Goal: Information Seeking & Learning: Learn about a topic

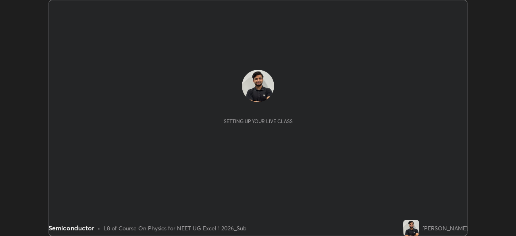
scroll to position [236, 515]
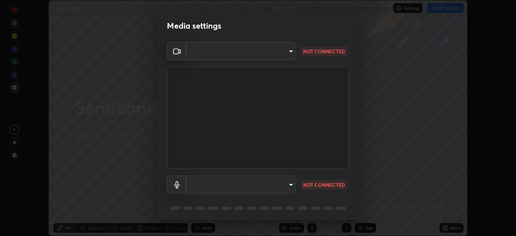
type input "71b0b5903dbe2f19866722545fb63627b4ea9dc08965a3ab927889d17f042457"
type input "a0e9a11ef578c23329241062f875722d2d9b5d5ae97fdec2ae76be82362d413d"
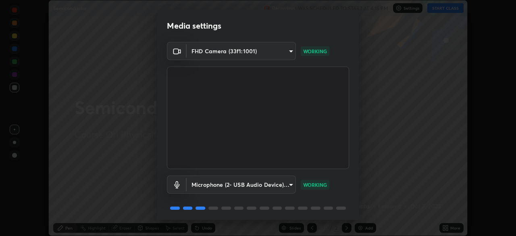
scroll to position [29, 0]
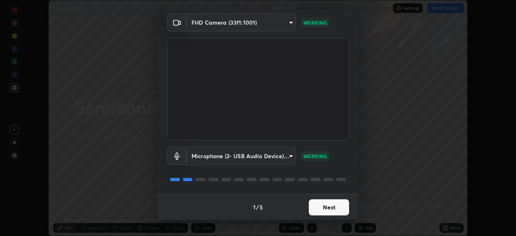
click at [323, 207] on button "Next" at bounding box center [329, 207] width 40 height 16
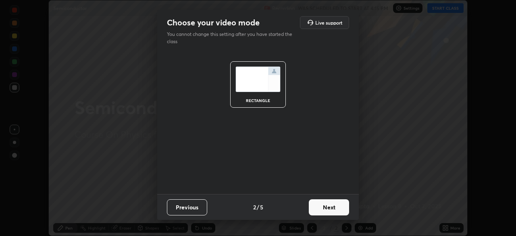
click at [320, 206] on button "Next" at bounding box center [329, 207] width 40 height 16
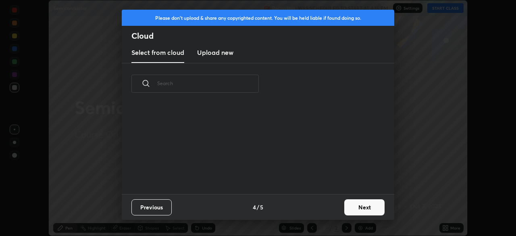
click at [320, 207] on div "Previous 4 / 5 Next" at bounding box center [258, 207] width 272 height 26
click at [352, 208] on button "Next" at bounding box center [364, 207] width 40 height 16
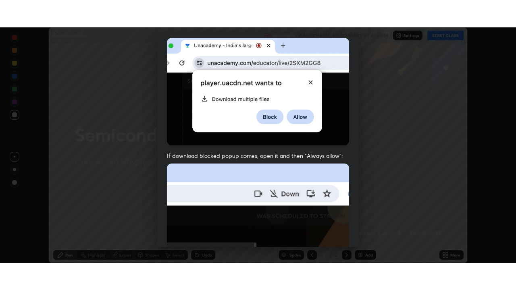
scroll to position [193, 0]
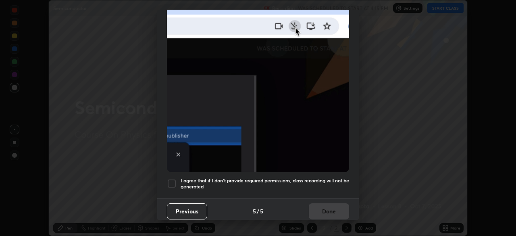
click at [300, 177] on h5 "I agree that if I don't provide required permissions, class recording will not …" at bounding box center [264, 183] width 168 height 12
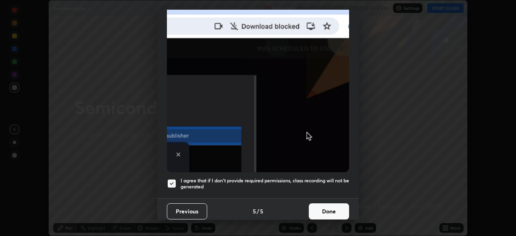
click at [321, 206] on button "Done" at bounding box center [329, 211] width 40 height 16
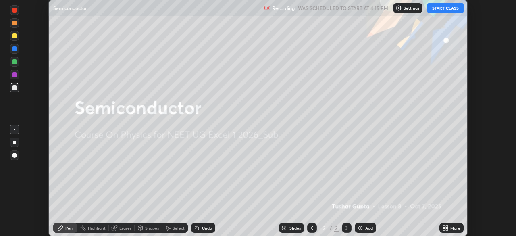
click at [439, 7] on button "START CLASS" at bounding box center [445, 8] width 36 height 10
click at [446, 229] on icon at bounding box center [446, 229] width 2 height 2
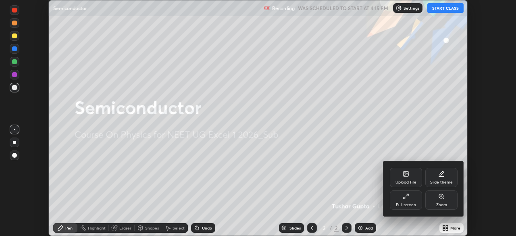
click at [406, 200] on div "Full screen" at bounding box center [405, 199] width 32 height 19
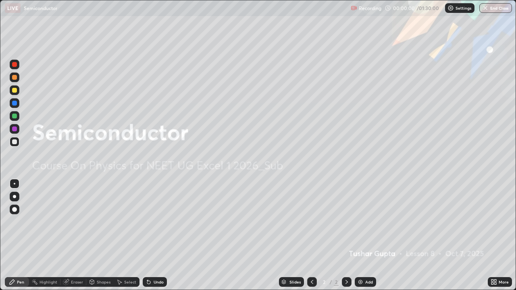
scroll to position [290, 516]
click at [366, 235] on div "Add" at bounding box center [369, 282] width 8 height 4
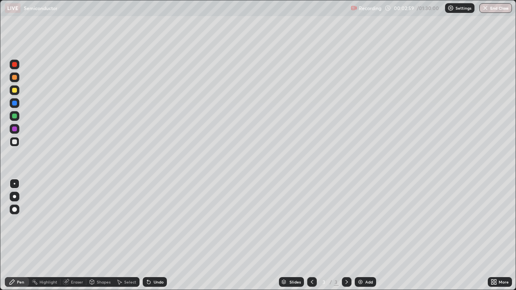
click at [17, 93] on div at bounding box center [15, 90] width 10 height 10
click at [17, 142] on div at bounding box center [14, 141] width 5 height 5
click at [150, 235] on icon at bounding box center [148, 282] width 6 height 6
click at [367, 235] on div "Add" at bounding box center [369, 282] width 8 height 4
click at [15, 91] on div at bounding box center [14, 90] width 5 height 5
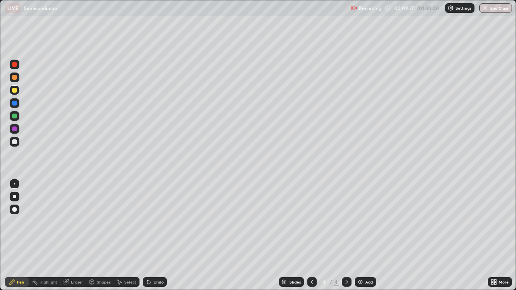
click at [159, 235] on div "Undo" at bounding box center [158, 282] width 10 height 4
click at [363, 235] on div "Add" at bounding box center [364, 282] width 21 height 10
click at [19, 142] on div at bounding box center [15, 142] width 10 height 10
click at [343, 235] on icon at bounding box center [346, 282] width 6 height 6
click at [311, 235] on icon at bounding box center [312, 282] width 2 height 4
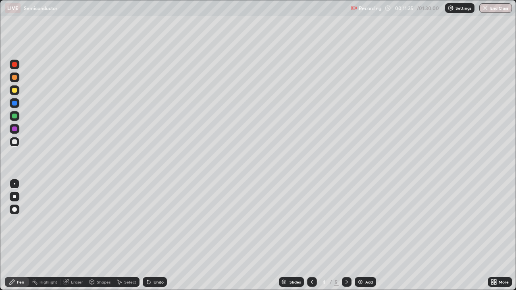
click at [346, 235] on icon at bounding box center [346, 282] width 2 height 4
click at [160, 235] on div "Undo" at bounding box center [158, 282] width 10 height 4
click at [368, 235] on div "Add" at bounding box center [364, 282] width 21 height 10
click at [16, 92] on div at bounding box center [14, 90] width 5 height 5
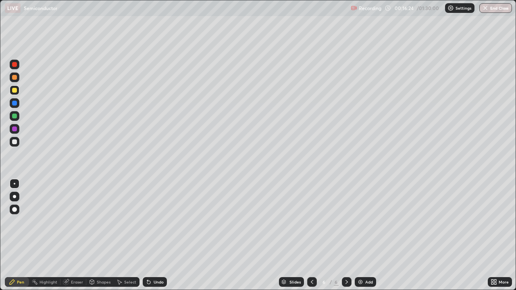
click at [161, 235] on div "Undo" at bounding box center [155, 282] width 24 height 10
click at [157, 235] on div "Undo" at bounding box center [158, 282] width 10 height 4
click at [159, 235] on div "Undo" at bounding box center [155, 282] width 24 height 10
click at [155, 235] on div "Undo" at bounding box center [158, 282] width 10 height 4
click at [361, 235] on div "Add" at bounding box center [364, 282] width 21 height 10
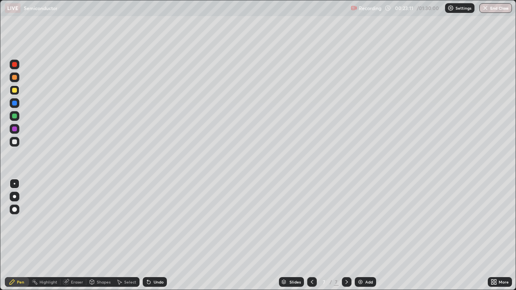
click at [75, 235] on div "Eraser" at bounding box center [77, 282] width 12 height 4
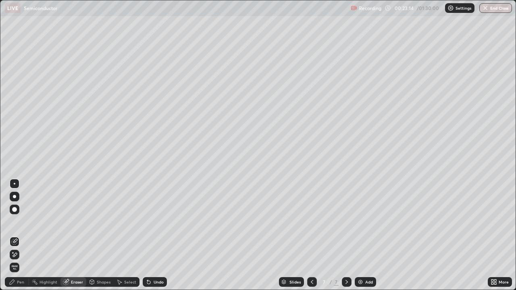
click at [21, 235] on div "Pen" at bounding box center [20, 282] width 7 height 4
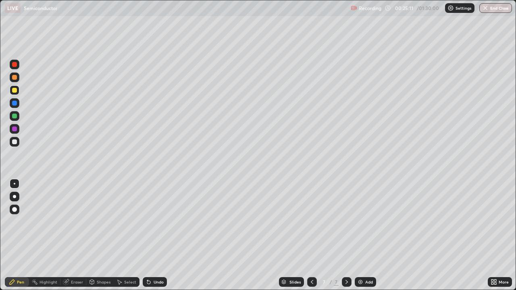
click at [365, 235] on div "Add" at bounding box center [364, 282] width 21 height 10
click at [151, 235] on icon at bounding box center [148, 282] width 6 height 6
click at [153, 235] on div "Undo" at bounding box center [158, 282] width 10 height 4
click at [155, 235] on div "Undo" at bounding box center [155, 282] width 24 height 10
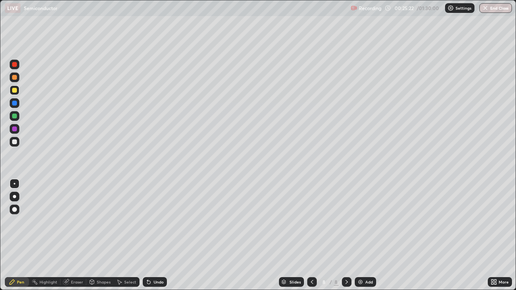
click at [158, 235] on div "Undo" at bounding box center [155, 282] width 24 height 10
click at [159, 235] on div "Undo" at bounding box center [155, 282] width 24 height 10
click at [16, 143] on div at bounding box center [14, 141] width 5 height 5
click at [17, 91] on div at bounding box center [14, 90] width 5 height 5
click at [16, 144] on div at bounding box center [14, 141] width 5 height 5
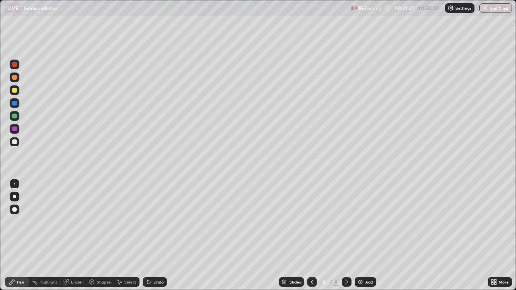
click at [371, 235] on div "Add" at bounding box center [369, 282] width 8 height 4
click at [159, 235] on div "Undo" at bounding box center [158, 282] width 10 height 4
click at [160, 235] on div "Undo" at bounding box center [158, 282] width 10 height 4
click at [155, 235] on div "Undo" at bounding box center [158, 282] width 10 height 4
click at [153, 235] on div "Undo" at bounding box center [158, 282] width 10 height 4
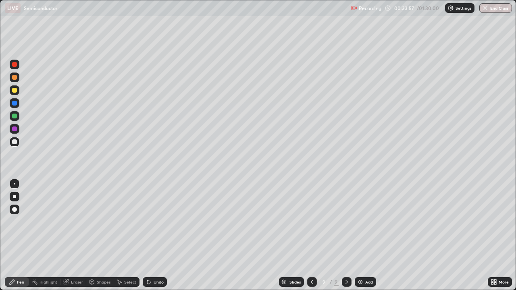
click at [152, 235] on div "Undo" at bounding box center [155, 282] width 24 height 10
click at [151, 235] on div "Undo" at bounding box center [155, 282] width 24 height 10
click at [365, 235] on div "Add" at bounding box center [369, 282] width 8 height 4
click at [19, 91] on div at bounding box center [15, 90] width 10 height 10
click at [17, 143] on div at bounding box center [14, 141] width 5 height 5
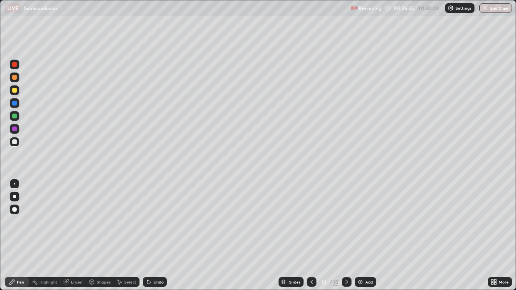
click at [147, 235] on icon at bounding box center [148, 282] width 3 height 3
click at [157, 235] on div "Undo" at bounding box center [158, 282] width 10 height 4
click at [156, 235] on div "Undo" at bounding box center [158, 282] width 10 height 4
click at [157, 235] on div "Undo" at bounding box center [158, 282] width 10 height 4
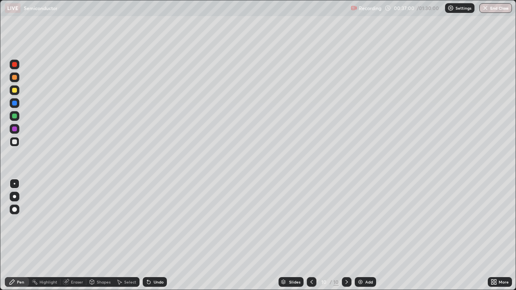
click at [157, 235] on div "Undo" at bounding box center [158, 282] width 10 height 4
click at [161, 235] on div "Undo" at bounding box center [158, 282] width 10 height 4
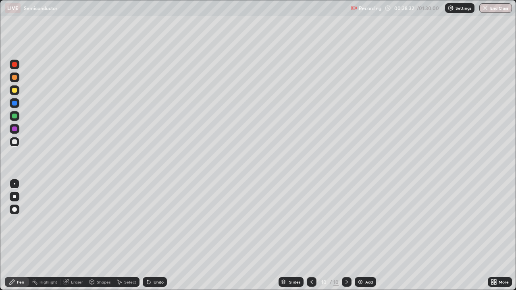
click at [50, 235] on div "Highlight" at bounding box center [48, 282] width 18 height 4
click at [23, 235] on div "Pen" at bounding box center [20, 282] width 7 height 4
click at [368, 235] on div "Add" at bounding box center [364, 282] width 21 height 10
click at [19, 93] on div at bounding box center [15, 90] width 10 height 10
click at [161, 235] on div "Undo" at bounding box center [158, 282] width 10 height 4
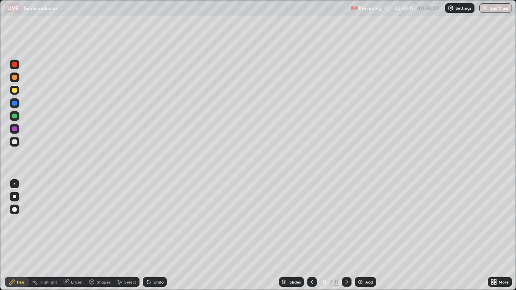
click at [365, 235] on div "Add" at bounding box center [369, 282] width 8 height 4
click at [54, 235] on div "Highlight" at bounding box center [48, 282] width 18 height 4
click at [23, 235] on div "Pen" at bounding box center [20, 282] width 7 height 4
click at [364, 235] on div "Add" at bounding box center [364, 282] width 21 height 10
click at [14, 116] on div at bounding box center [14, 116] width 5 height 5
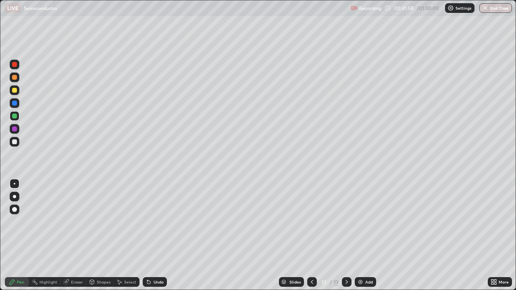
click at [158, 235] on div "Undo" at bounding box center [158, 282] width 10 height 4
click at [153, 235] on div "Undo" at bounding box center [155, 282] width 24 height 10
click at [158, 235] on div "Undo" at bounding box center [158, 282] width 10 height 4
click at [311, 235] on icon at bounding box center [312, 282] width 2 height 4
click at [345, 235] on icon at bounding box center [346, 282] width 2 height 4
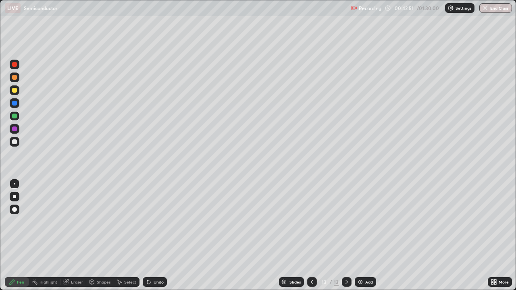
click at [159, 235] on div "Undo" at bounding box center [158, 282] width 10 height 4
click at [157, 235] on div "Undo" at bounding box center [158, 282] width 10 height 4
click at [311, 235] on icon at bounding box center [312, 282] width 6 height 6
click at [313, 235] on div at bounding box center [312, 282] width 10 height 10
click at [311, 235] on div at bounding box center [312, 282] width 10 height 16
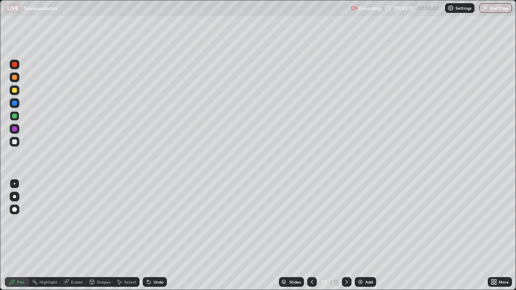
click at [345, 235] on icon at bounding box center [346, 282] width 6 height 6
click at [346, 235] on icon at bounding box center [346, 282] width 6 height 6
click at [346, 235] on div at bounding box center [347, 282] width 10 height 10
click at [52, 235] on div "Highlight" at bounding box center [44, 282] width 31 height 10
click at [78, 235] on div "Eraser" at bounding box center [77, 282] width 12 height 4
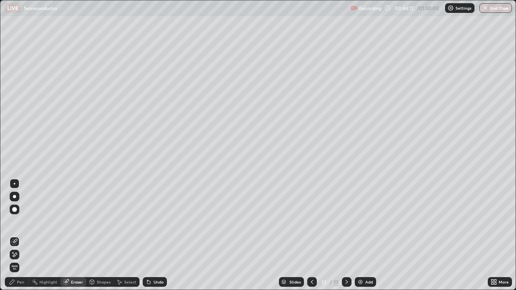
click at [23, 235] on div "Pen" at bounding box center [20, 282] width 7 height 4
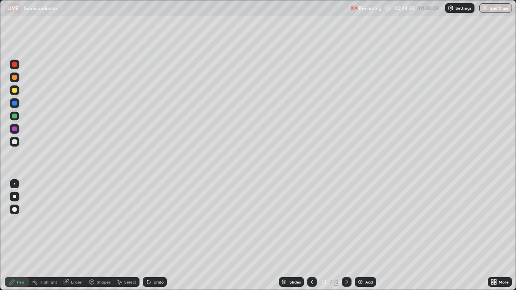
click at [373, 235] on div "Add" at bounding box center [364, 282] width 21 height 10
click at [18, 93] on div at bounding box center [15, 90] width 10 height 10
click at [311, 235] on icon at bounding box center [312, 282] width 6 height 6
click at [312, 235] on div at bounding box center [312, 282] width 10 height 16
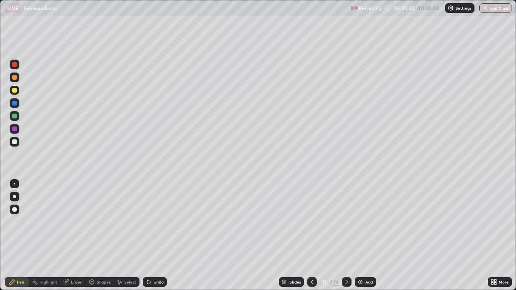
click at [314, 235] on div at bounding box center [312, 282] width 10 height 16
click at [73, 235] on div "Eraser" at bounding box center [77, 282] width 12 height 4
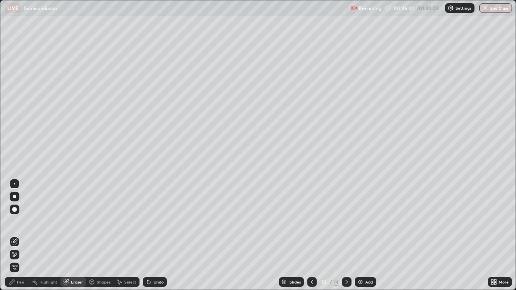
click at [18, 235] on div at bounding box center [15, 255] width 10 height 10
click at [20, 235] on div "Pen" at bounding box center [20, 282] width 7 height 4
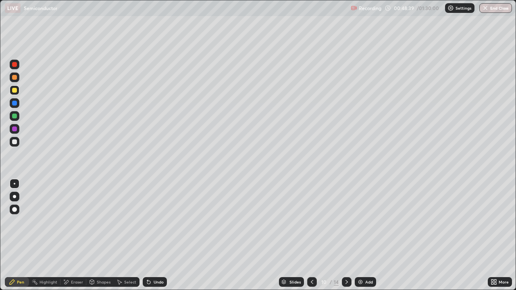
click at [346, 235] on icon at bounding box center [346, 282] width 2 height 4
click at [345, 235] on icon at bounding box center [346, 282] width 2 height 4
click at [345, 235] on icon at bounding box center [346, 282] width 6 height 6
click at [79, 235] on div "Eraser" at bounding box center [77, 282] width 12 height 4
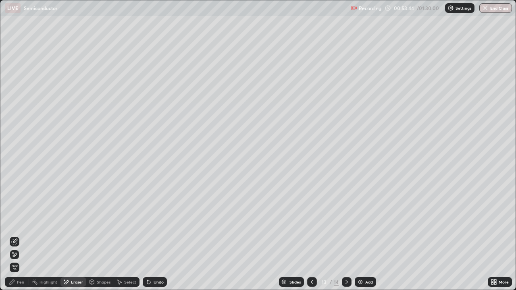
click at [157, 235] on div "Undo" at bounding box center [158, 282] width 10 height 4
click at [153, 235] on div "Undo" at bounding box center [155, 282] width 24 height 10
click at [23, 235] on div "Pen" at bounding box center [17, 282] width 24 height 10
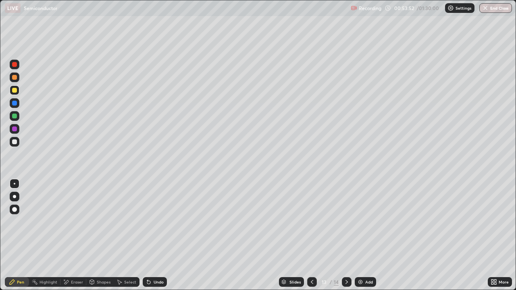
click at [346, 235] on icon at bounding box center [346, 282] width 6 height 6
click at [369, 235] on div "Add" at bounding box center [364, 282] width 21 height 10
click at [18, 143] on div at bounding box center [15, 142] width 10 height 10
click at [19, 90] on div at bounding box center [15, 90] width 10 height 10
click at [51, 235] on div "Highlight" at bounding box center [48, 282] width 18 height 4
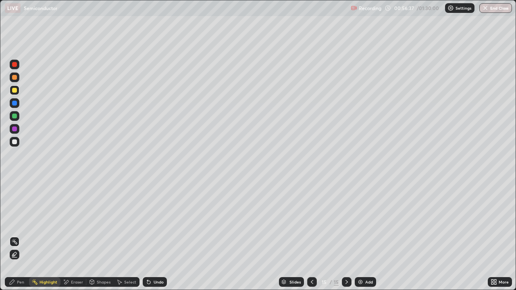
click at [20, 235] on div "Pen" at bounding box center [20, 282] width 7 height 4
click at [149, 235] on icon at bounding box center [148, 282] width 3 height 3
click at [49, 235] on div "Highlight" at bounding box center [48, 282] width 18 height 4
click at [20, 235] on div "Pen" at bounding box center [20, 282] width 7 height 4
click at [159, 235] on div "Undo" at bounding box center [158, 282] width 10 height 4
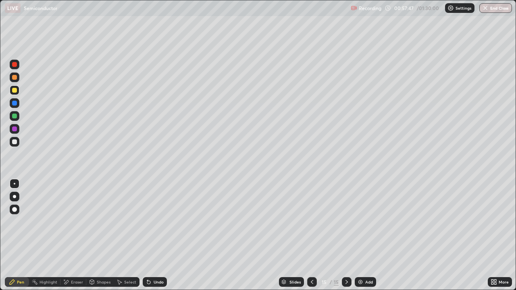
click at [158, 235] on div "Undo" at bounding box center [158, 282] width 10 height 4
click at [157, 235] on div "Undo" at bounding box center [155, 282] width 24 height 10
click at [54, 235] on div "Highlight" at bounding box center [48, 282] width 18 height 4
click at [24, 235] on div "Pen" at bounding box center [20, 282] width 7 height 4
click at [372, 235] on div "Add" at bounding box center [364, 282] width 21 height 10
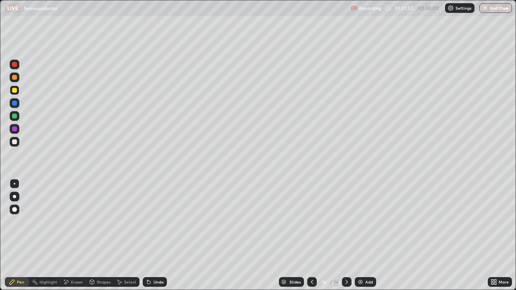
click at [18, 143] on div at bounding box center [15, 142] width 10 height 10
click at [14, 91] on div at bounding box center [14, 90] width 5 height 5
click at [369, 235] on div "Add" at bounding box center [369, 282] width 8 height 4
click at [19, 144] on div at bounding box center [15, 142] width 10 height 10
click at [17, 92] on div at bounding box center [15, 90] width 10 height 10
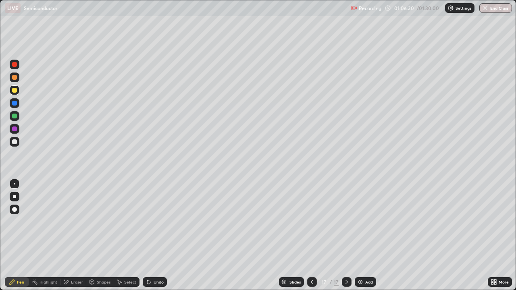
click at [154, 235] on div "Undo" at bounding box center [158, 282] width 10 height 4
click at [157, 235] on div "Undo" at bounding box center [158, 282] width 10 height 4
click at [369, 235] on div "Add" at bounding box center [369, 282] width 8 height 4
click at [315, 235] on div at bounding box center [312, 282] width 10 height 10
click at [347, 235] on icon at bounding box center [346, 282] width 6 height 6
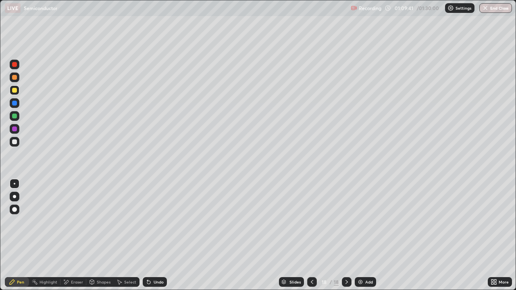
click at [16, 142] on div at bounding box center [14, 141] width 5 height 5
click at [365, 235] on div "Add" at bounding box center [364, 282] width 21 height 10
click at [315, 235] on div at bounding box center [312, 282] width 10 height 10
click at [346, 235] on div at bounding box center [347, 282] width 10 height 10
click at [368, 235] on div "Add" at bounding box center [369, 282] width 8 height 4
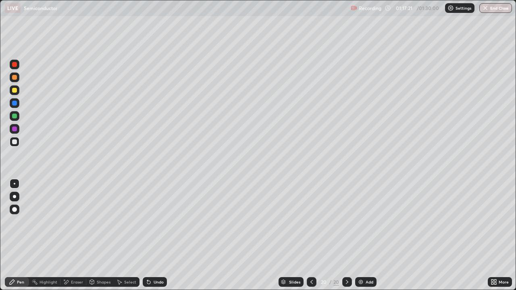
click at [16, 91] on div at bounding box center [14, 90] width 5 height 5
click at [160, 235] on div "Undo" at bounding box center [158, 282] width 10 height 4
click at [76, 235] on div "Eraser" at bounding box center [77, 282] width 12 height 4
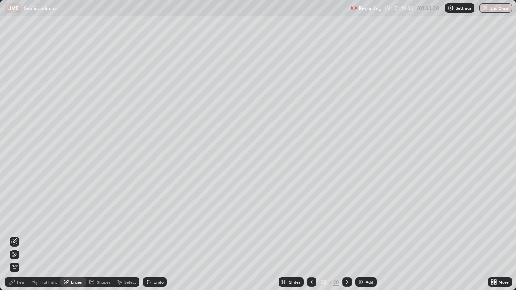
click at [20, 235] on div "Pen" at bounding box center [20, 282] width 7 height 4
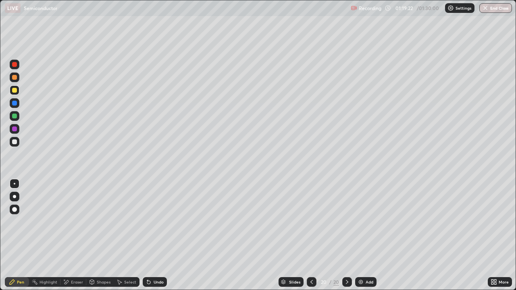
click at [364, 235] on div "Add" at bounding box center [365, 282] width 21 height 10
click at [157, 235] on div "Undo" at bounding box center [155, 282] width 24 height 10
click at [155, 235] on div "Undo" at bounding box center [155, 282] width 24 height 10
click at [153, 235] on div "Undo" at bounding box center [155, 282] width 24 height 10
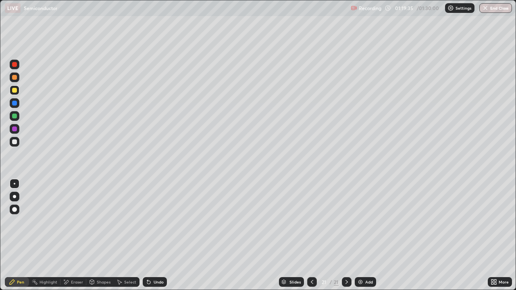
click at [153, 235] on div "Undo" at bounding box center [155, 282] width 24 height 10
click at [150, 235] on icon at bounding box center [148, 282] width 6 height 6
click at [147, 235] on icon at bounding box center [147, 280] width 1 height 1
click at [315, 235] on div at bounding box center [312, 282] width 10 height 10
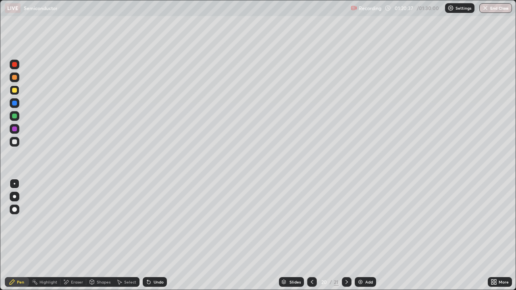
click at [346, 235] on div at bounding box center [347, 282] width 10 height 10
click at [19, 140] on div at bounding box center [15, 142] width 10 height 10
click at [17, 118] on div at bounding box center [15, 116] width 10 height 10
click at [311, 235] on icon at bounding box center [312, 282] width 6 height 6
click at [344, 235] on icon at bounding box center [346, 282] width 6 height 6
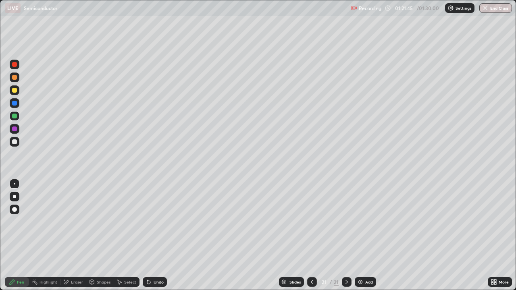
click at [52, 235] on div "Highlight" at bounding box center [44, 282] width 31 height 10
click at [315, 235] on div at bounding box center [312, 282] width 10 height 10
click at [346, 235] on div at bounding box center [347, 282] width 10 height 10
click at [311, 235] on icon at bounding box center [312, 282] width 6 height 6
click at [346, 235] on icon at bounding box center [346, 282] width 6 height 6
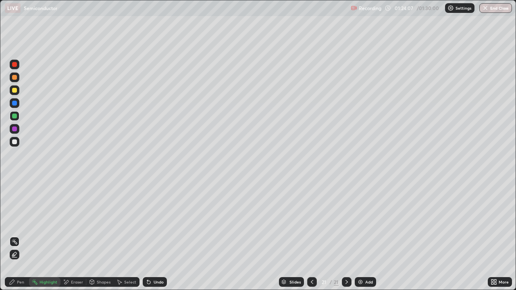
click at [102, 235] on div "Shapes" at bounding box center [104, 282] width 14 height 4
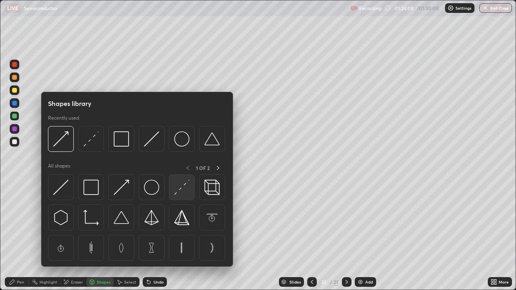
click at [176, 186] on img at bounding box center [181, 187] width 15 height 15
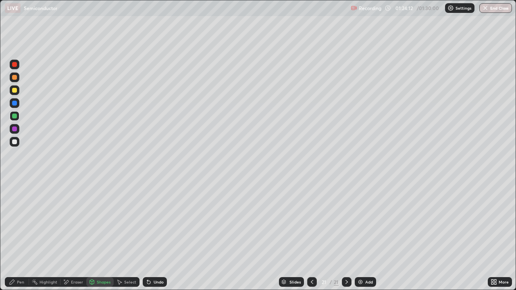
click at [22, 235] on div "Pen" at bounding box center [20, 282] width 7 height 4
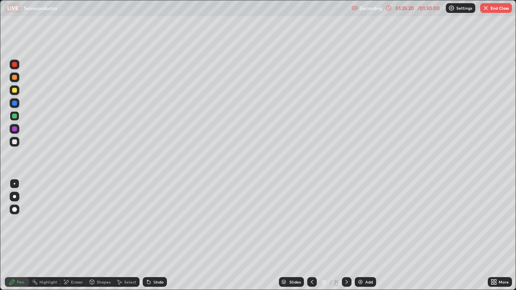
click at [370, 235] on div "Add" at bounding box center [364, 282] width 21 height 10
click at [19, 142] on div at bounding box center [15, 142] width 10 height 10
click at [98, 235] on div "Shapes" at bounding box center [104, 282] width 14 height 4
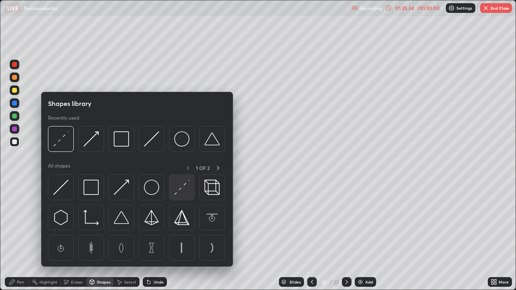
click at [177, 191] on img at bounding box center [181, 187] width 15 height 15
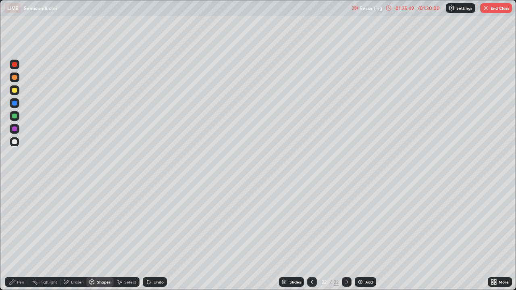
click at [19, 235] on div "Pen" at bounding box center [17, 282] width 24 height 10
click at [14, 116] on div at bounding box center [14, 116] width 5 height 5
click at [14, 142] on div at bounding box center [14, 141] width 5 height 5
click at [19, 129] on div at bounding box center [15, 129] width 10 height 10
click at [14, 145] on div at bounding box center [15, 142] width 10 height 10
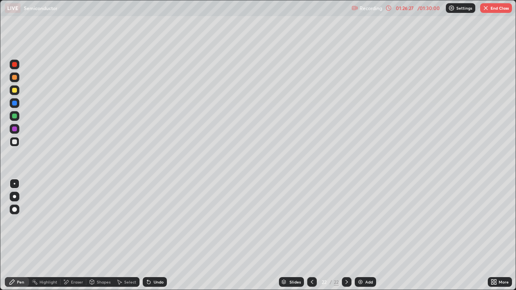
click at [18, 104] on div at bounding box center [15, 103] width 10 height 10
click at [160, 235] on div "Undo" at bounding box center [158, 282] width 10 height 4
click at [158, 235] on div "Undo" at bounding box center [158, 282] width 10 height 4
click at [487, 8] on img "button" at bounding box center [485, 8] width 6 height 6
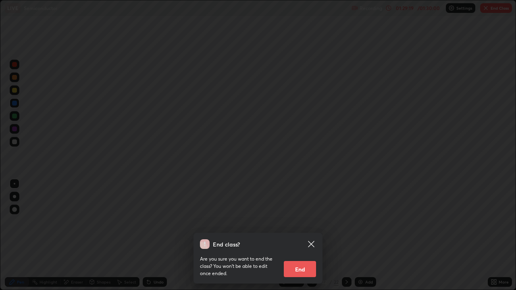
click at [299, 235] on button "End" at bounding box center [300, 269] width 32 height 16
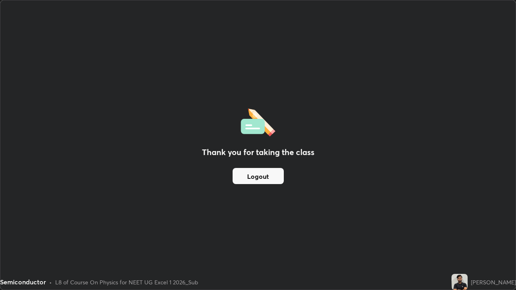
click at [252, 178] on button "Logout" at bounding box center [257, 176] width 51 height 16
click at [256, 178] on button "Logout" at bounding box center [257, 176] width 51 height 16
